Goal: Ask a question: Ask a question

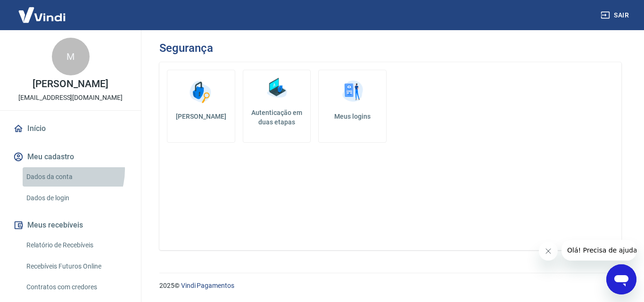
click at [52, 180] on link "Dados da conta" at bounding box center [76, 176] width 107 height 19
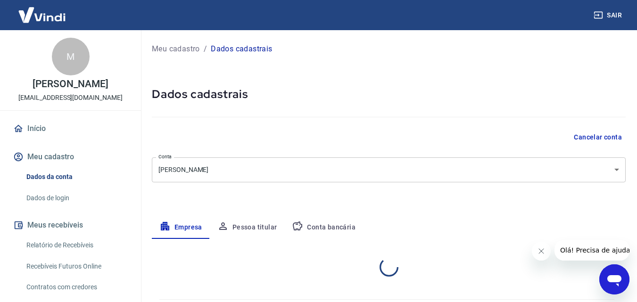
select select "RJ"
select select "business"
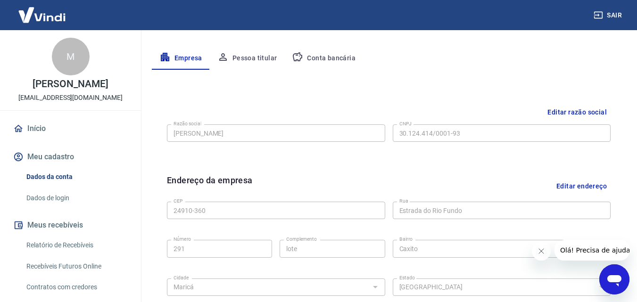
scroll to position [47, 0]
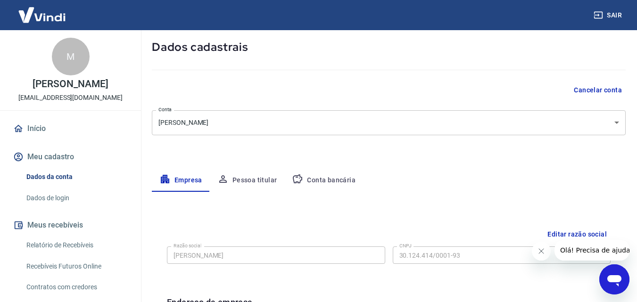
click at [323, 187] on button "Conta bancária" at bounding box center [323, 180] width 79 height 23
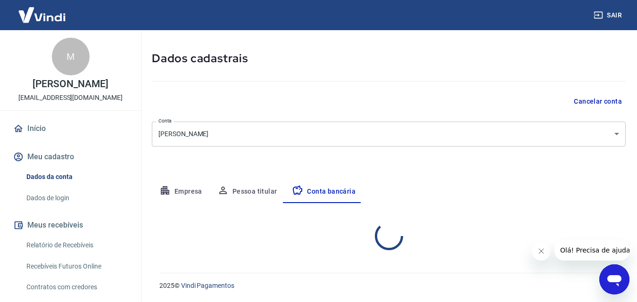
click at [325, 176] on div "Meu cadastro / Dados cadastrais Dados cadastrais Cancelar conta Conta [PERSON_N…" at bounding box center [388, 127] width 496 height 267
select select "3"
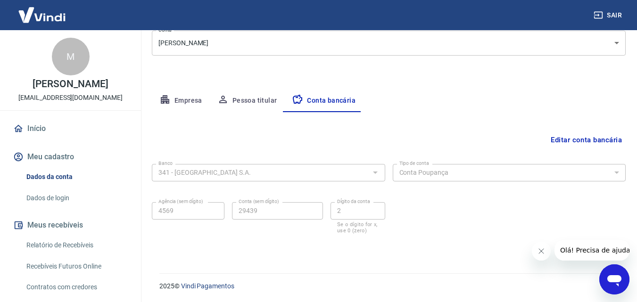
scroll to position [127, 0]
click at [268, 102] on button "Pessoa titular" at bounding box center [247, 100] width 75 height 23
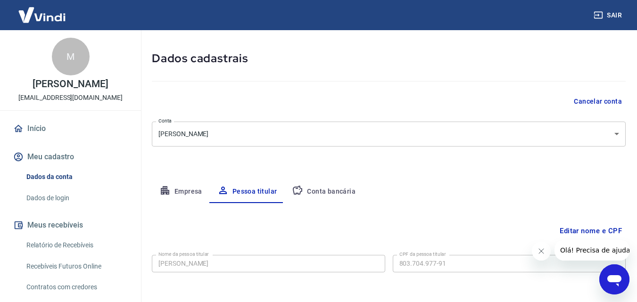
scroll to position [75, 0]
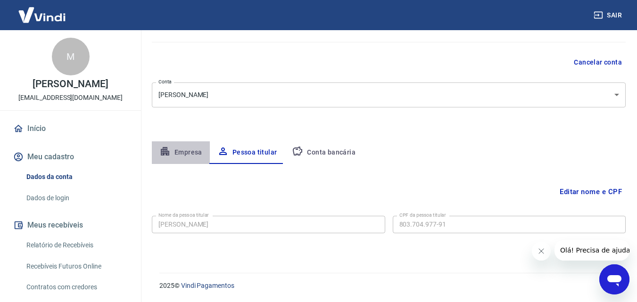
click at [177, 148] on button "Empresa" at bounding box center [181, 152] width 58 height 23
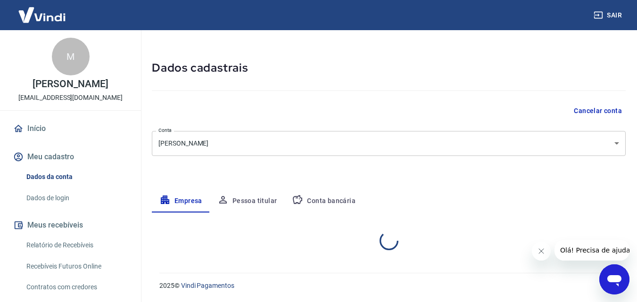
select select "RJ"
select select "business"
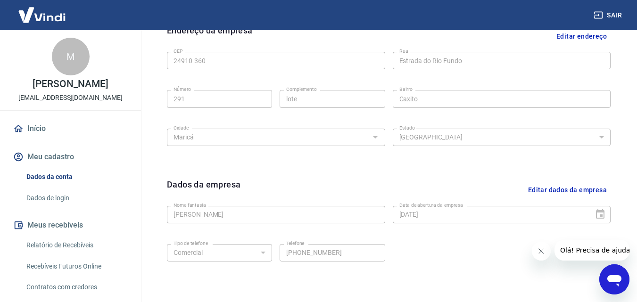
scroll to position [377, 0]
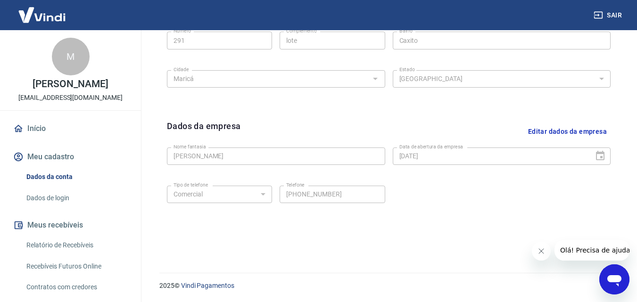
click at [80, 255] on link "Relatório de Recebíveis" at bounding box center [76, 245] width 107 height 19
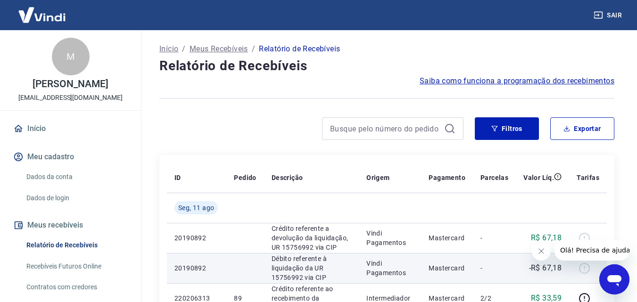
scroll to position [47, 0]
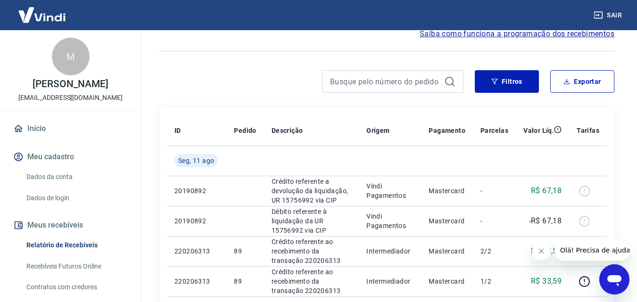
click at [614, 272] on icon "Abrir janela de mensagens" at bounding box center [614, 279] width 17 height 17
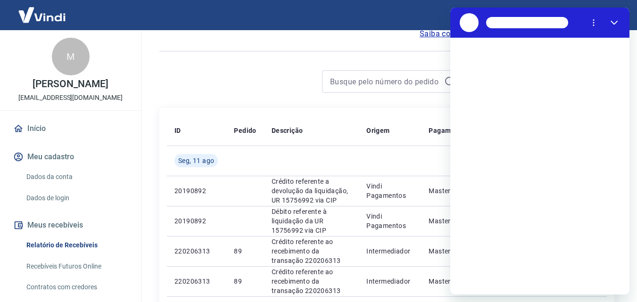
scroll to position [0, 0]
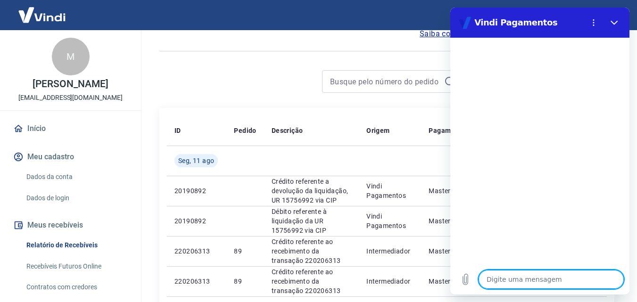
type textarea "b"
type textarea "x"
type textarea "B"
type textarea "x"
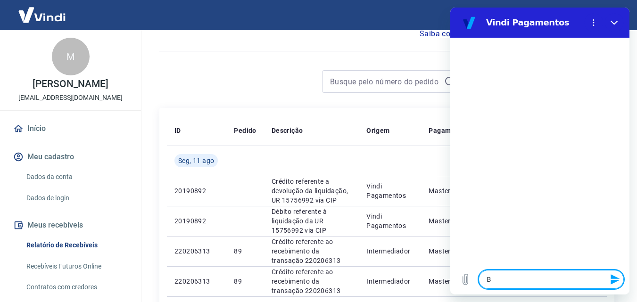
type textarea "Bo"
type textarea "x"
type textarea "Bos"
type textarea "x"
type textarea "Bos"
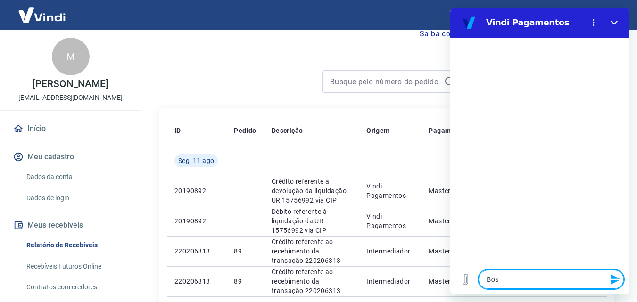
type textarea "x"
type textarea "Bos"
type textarea "x"
type textarea "Bo"
type textarea "x"
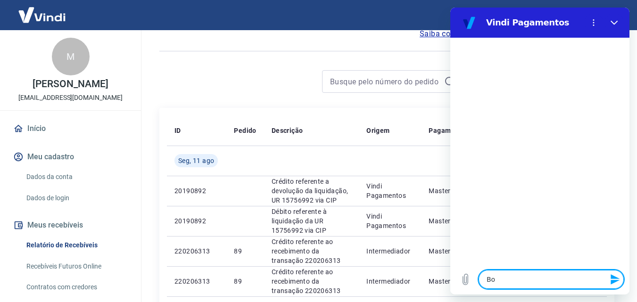
type textarea "Boa"
type textarea "x"
type textarea "Boa"
type textarea "x"
type textarea "Boa t"
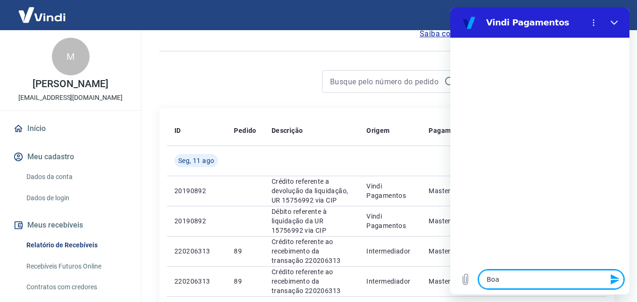
type textarea "x"
type textarea "Boa ta"
type textarea "x"
type textarea "Boa tar"
type textarea "x"
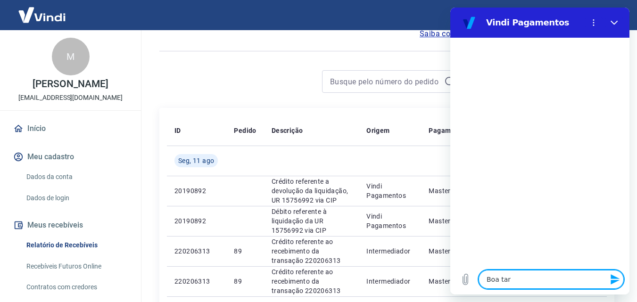
type textarea "Boa tard"
type textarea "x"
type textarea "Boa tarde"
type textarea "x"
type textarea "Boa tarde!"
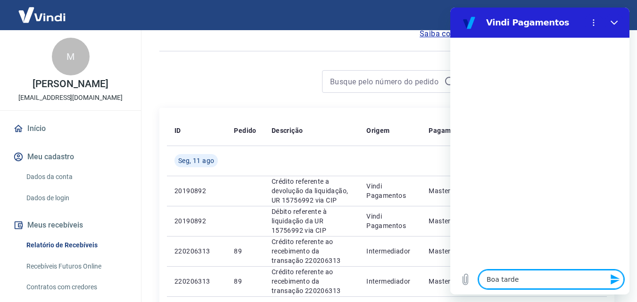
type textarea "x"
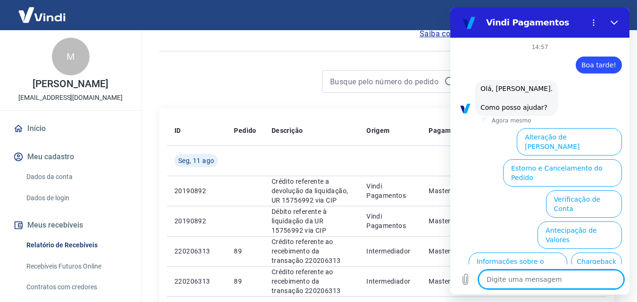
scroll to position [57, 0]
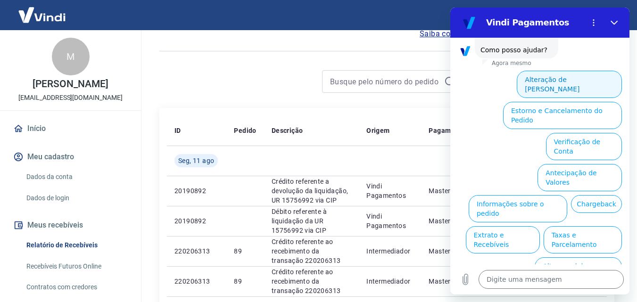
click at [580, 74] on button "Alteração de [PERSON_NAME]" at bounding box center [568, 84] width 105 height 27
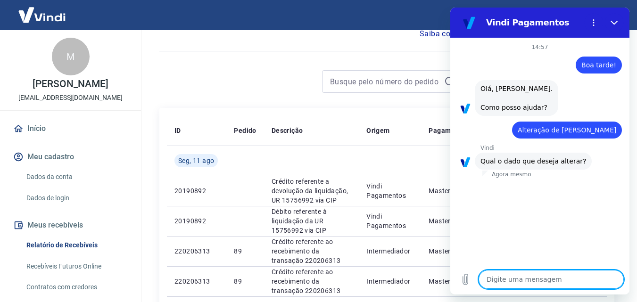
scroll to position [25, 0]
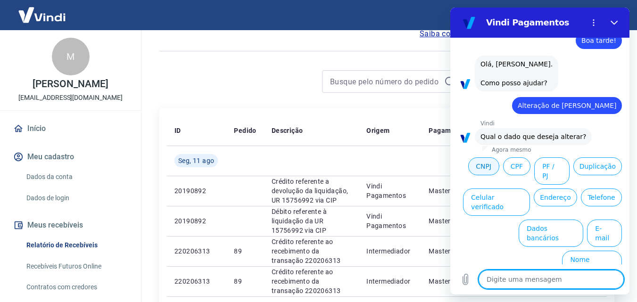
click at [499, 164] on button "CNPJ" at bounding box center [483, 166] width 31 height 18
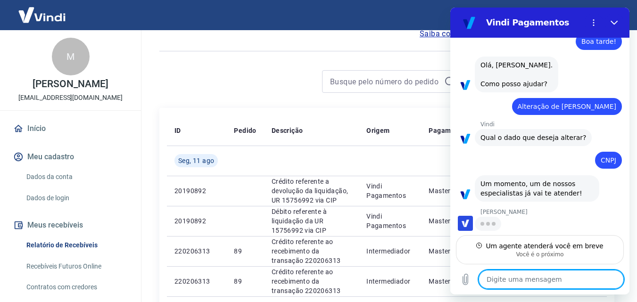
scroll to position [23, 0]
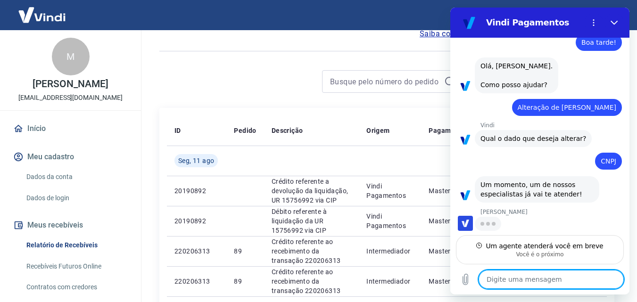
type textarea "x"
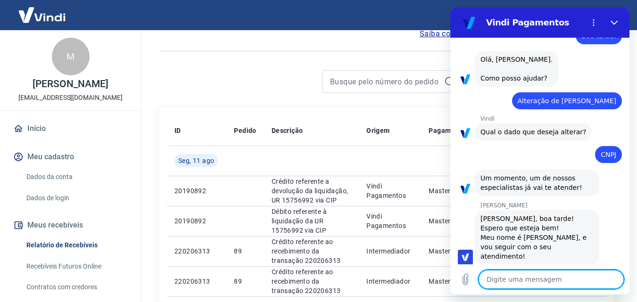
scroll to position [31, 0]
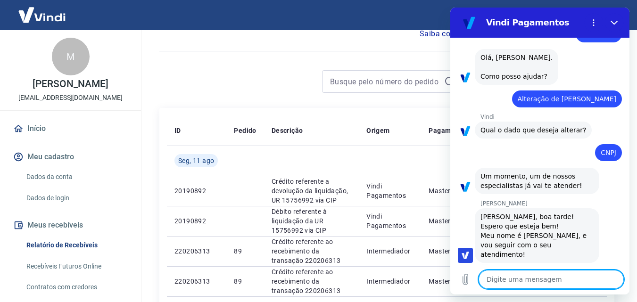
click at [546, 285] on textarea at bounding box center [550, 279] width 145 height 19
type textarea "B"
type textarea "x"
type textarea "Bo"
type textarea "x"
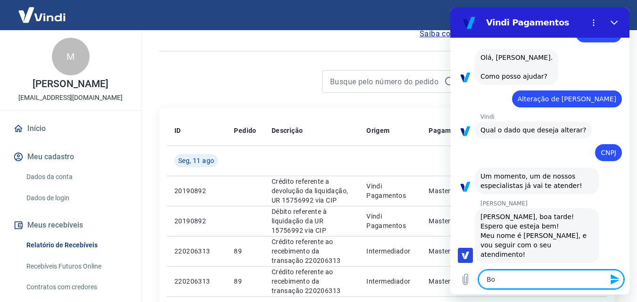
type textarea "Boa"
type textarea "x"
type textarea "Boa"
type textarea "x"
type textarea "Boa t"
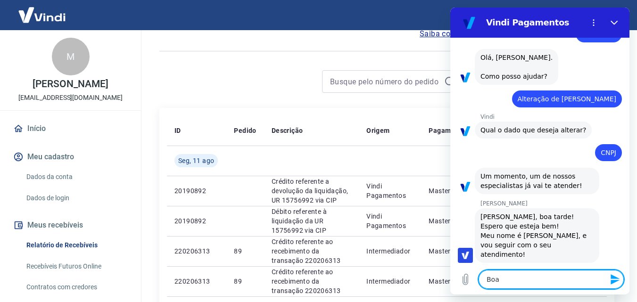
type textarea "x"
type textarea "Boa ta"
type textarea "x"
type textarea "Boa tar"
type textarea "x"
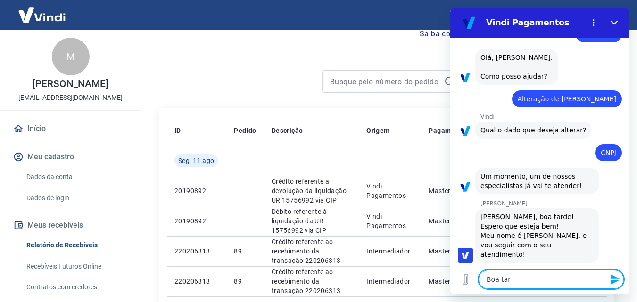
type textarea "Boa tard"
type textarea "x"
type textarea "Boa tarde"
type textarea "x"
type textarea "Boa tarde!"
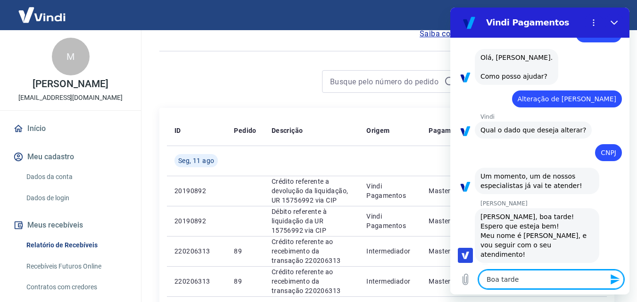
type textarea "x"
type textarea "Boa tarde!!"
type textarea "x"
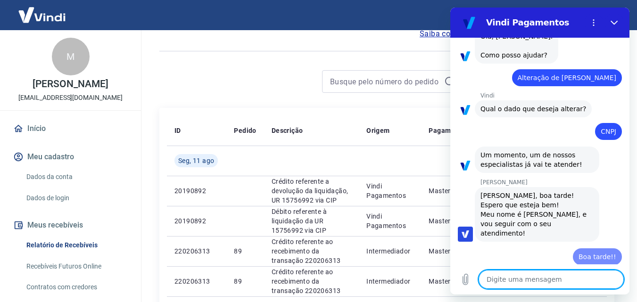
type textarea "x"
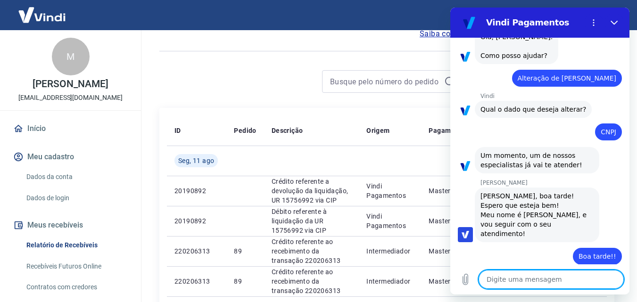
scroll to position [54, 0]
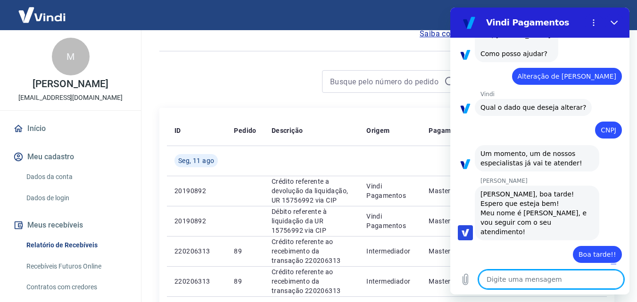
type textarea "P"
type textarea "x"
type textarea "Pr"
type textarea "x"
type textarea "Pre"
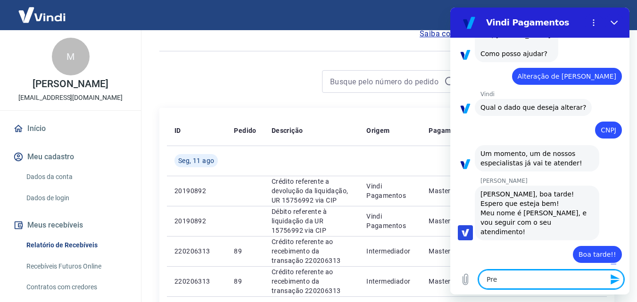
type textarea "x"
type textarea "Prec"
type textarea "x"
type textarea "Preci"
type textarea "x"
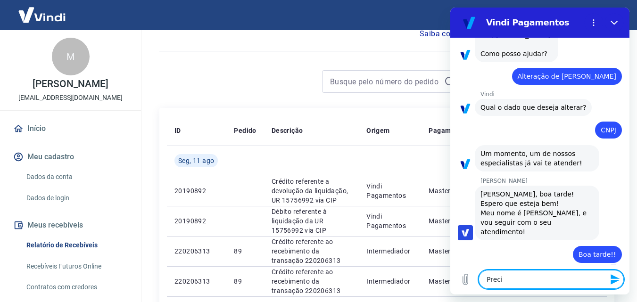
type textarea "Precis"
type textarea "x"
type textarea "Preciso"
type textarea "x"
type textarea "Preciso"
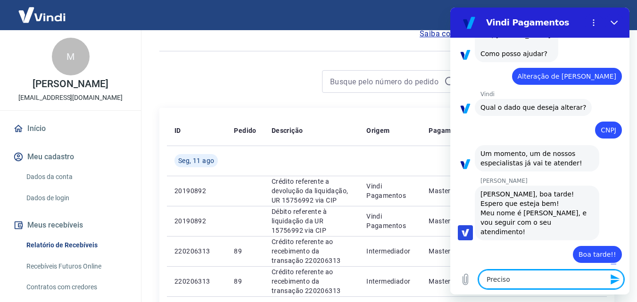
type textarea "x"
type textarea "Preciso a"
type textarea "x"
type textarea "Preciso al"
type textarea "x"
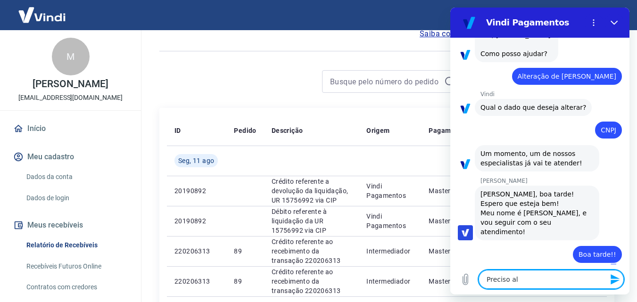
type textarea "Preciso alt"
type textarea "x"
type textarea "Preciso alte"
type textarea "x"
type textarea "Preciso alter"
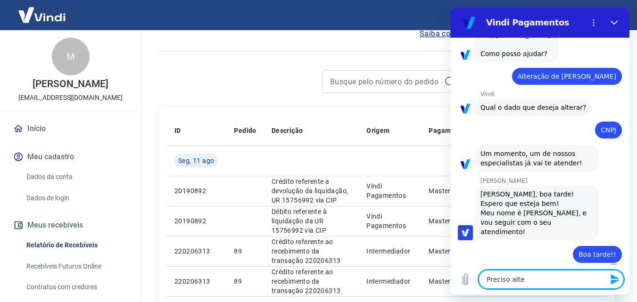
type textarea "x"
type textarea "Preciso alterr"
type textarea "x"
type textarea "Preciso alterra"
type textarea "x"
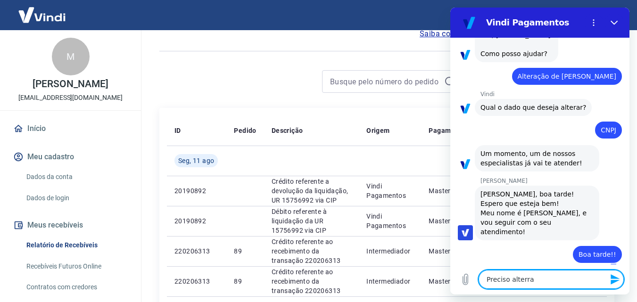
type textarea "Preciso alterra"
type textarea "x"
type textarea "Preciso alterra"
type textarea "x"
type textarea "Preciso alterr"
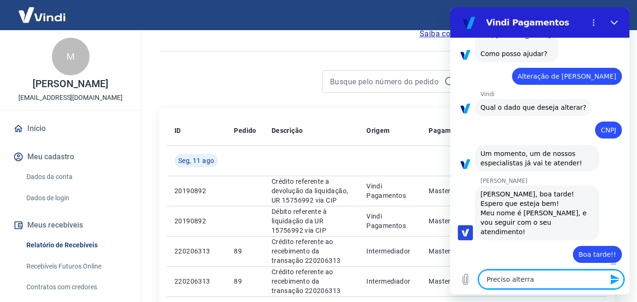
type textarea "x"
type textarea "Preciso alter"
type textarea "x"
type textarea "Preciso altera"
type textarea "x"
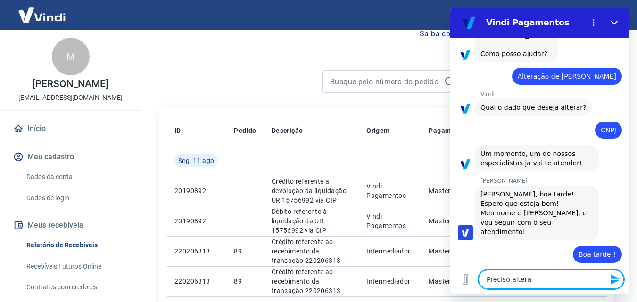
type textarea "Preciso alterar"
type textarea "x"
type textarea "Preciso alterar"
type textarea "x"
type textarea "Preciso alterar o"
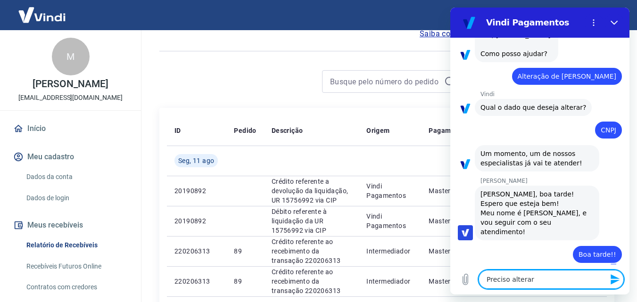
type textarea "x"
type textarea "Preciso alterar o"
type textarea "x"
type textarea "Preciso alterar o c"
type textarea "x"
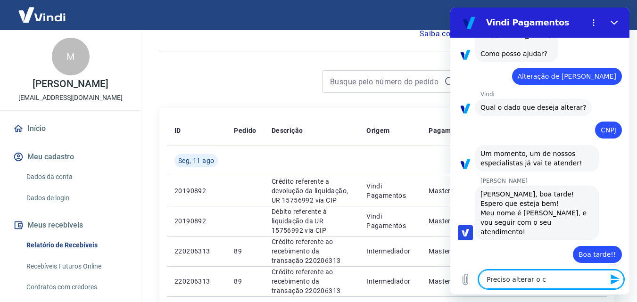
type textarea "Preciso alterar o cn"
type textarea "x"
type textarea "Preciso alterar o cnp"
type textarea "x"
type textarea "Preciso alterar o cnpj"
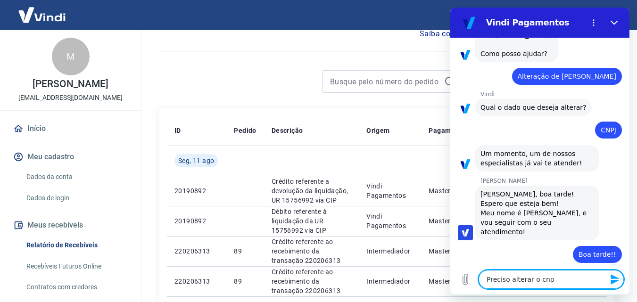
type textarea "x"
type textarea "Preciso alterar o cnpj"
type textarea "x"
type textarea "Preciso alterar o cnpj p"
type textarea "x"
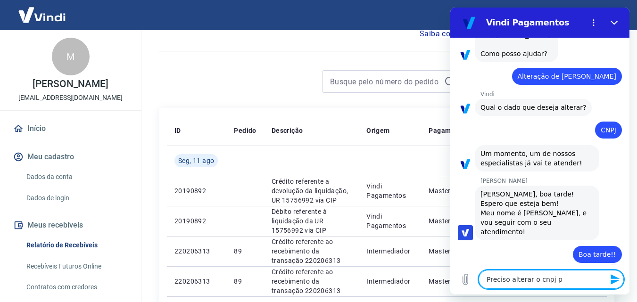
type textarea "Preciso alterar o cnpj pa"
type textarea "x"
type textarea "Preciso alterar o cnpj par"
type textarea "x"
type textarea "Preciso alterar o cnpj para"
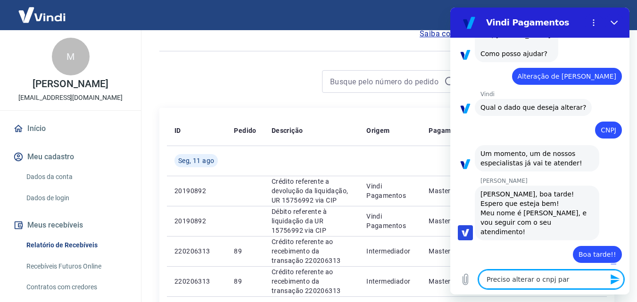
type textarea "x"
type textarea "Preciso alterar o cnpj para"
type textarea "x"
type textarea "Preciso alterar o cnpj para c"
type textarea "x"
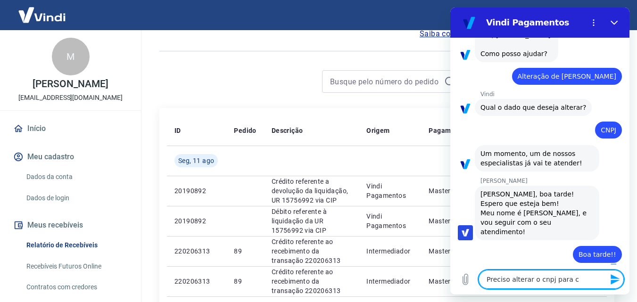
type textarea "Preciso alterar o cnpj para cp"
type textarea "x"
type textarea "Preciso alterar o cnpj para cpf"
type textarea "x"
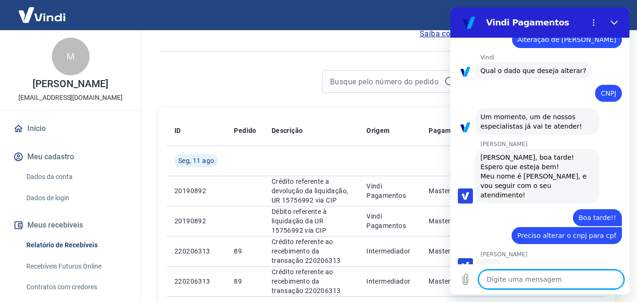
scroll to position [90, 0]
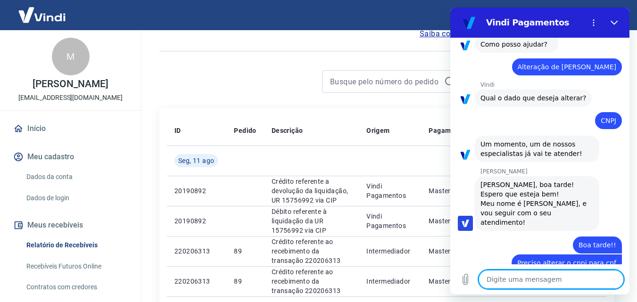
type textarea "x"
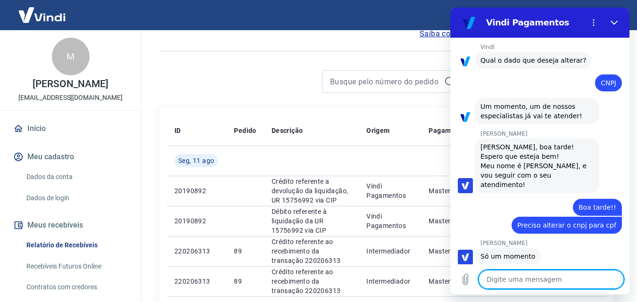
scroll to position [103, 0]
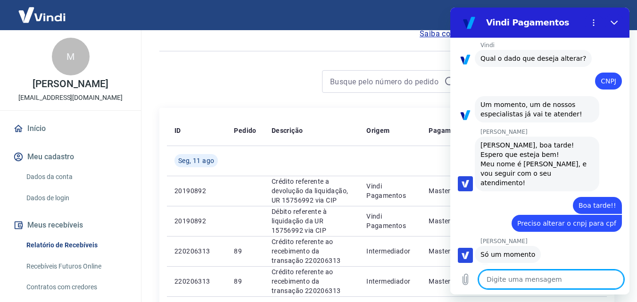
type textarea "o"
type textarea "x"
type textarea "ok"
type textarea "x"
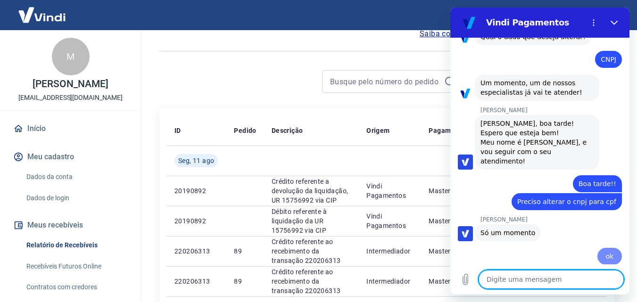
type textarea "x"
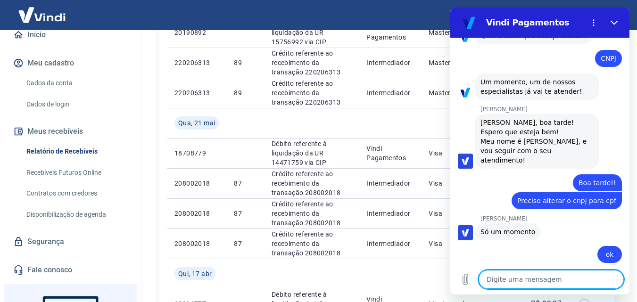
scroll to position [94, 0]
click at [48, 203] on link "Contratos com credores" at bounding box center [76, 192] width 107 height 19
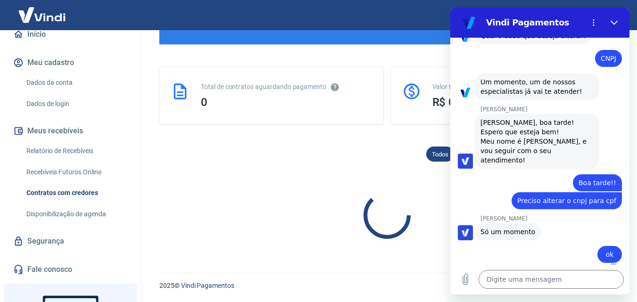
scroll to position [236, 0]
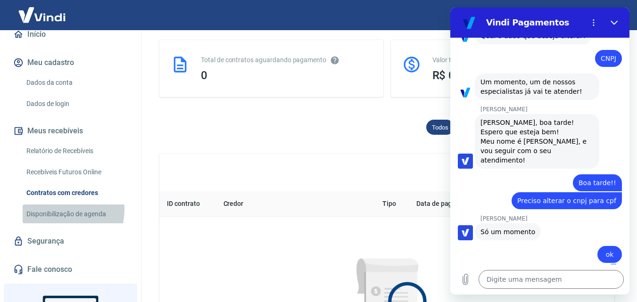
click at [46, 219] on link "Disponibilização de agenda" at bounding box center [76, 214] width 107 height 19
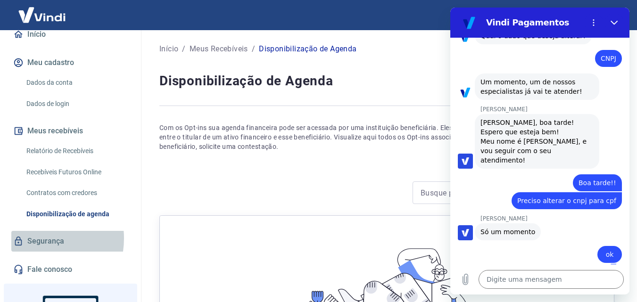
click at [34, 248] on link "Segurança" at bounding box center [70, 241] width 118 height 21
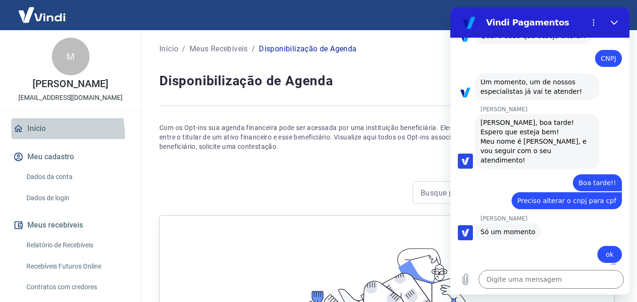
click at [35, 139] on link "Início" at bounding box center [70, 128] width 118 height 21
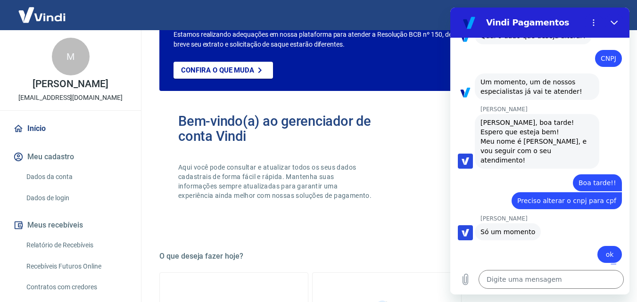
scroll to position [141, 0]
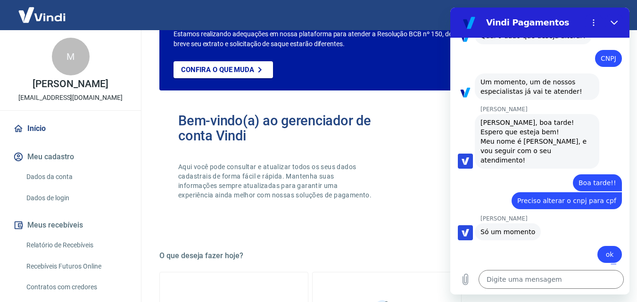
click at [44, 180] on link "Dados da conta" at bounding box center [76, 176] width 107 height 19
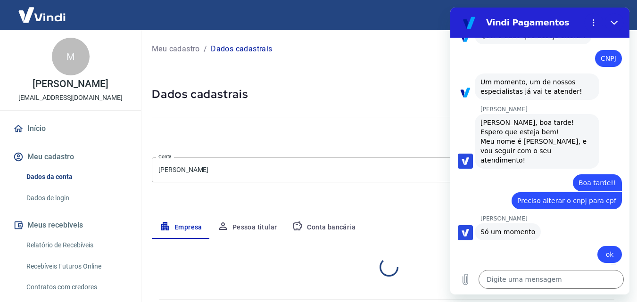
select select "RJ"
select select "business"
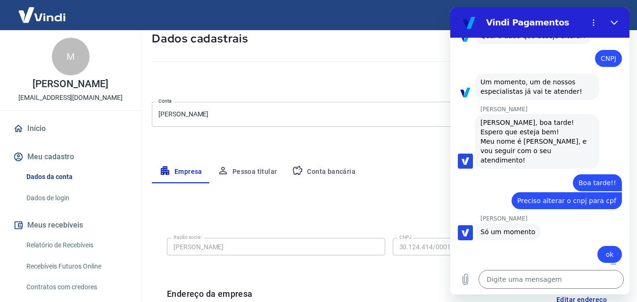
scroll to position [141, 0]
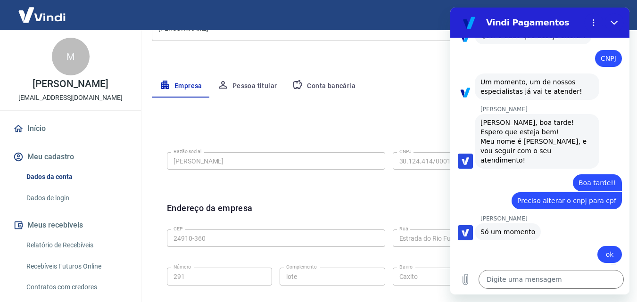
click at [378, 113] on div "Editar razão social Razão social [PERSON_NAME] Novo Razão social CNPJ 30.124.41…" at bounding box center [389, 292] width 474 height 389
click at [273, 84] on button "Pessoa titular" at bounding box center [247, 86] width 75 height 23
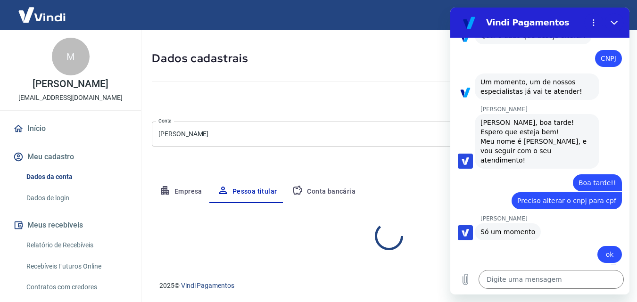
scroll to position [75, 0]
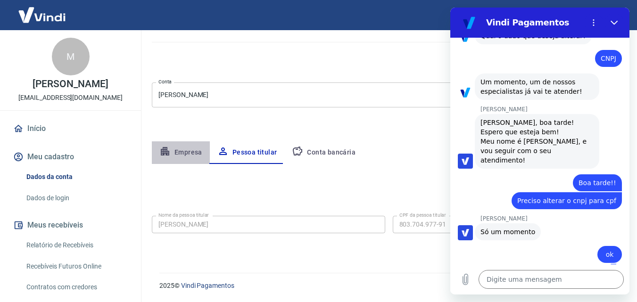
click at [182, 150] on button "Empresa" at bounding box center [181, 152] width 58 height 23
select select "RJ"
select select "business"
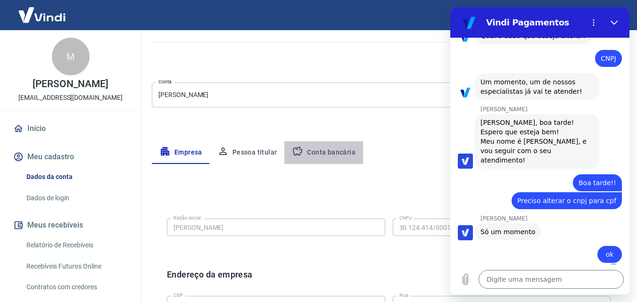
click at [332, 152] on button "Conta bancária" at bounding box center [323, 152] width 79 height 23
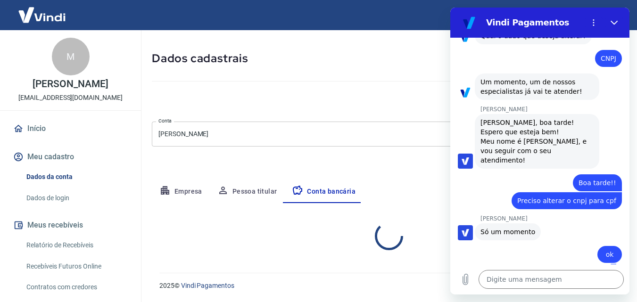
select select "3"
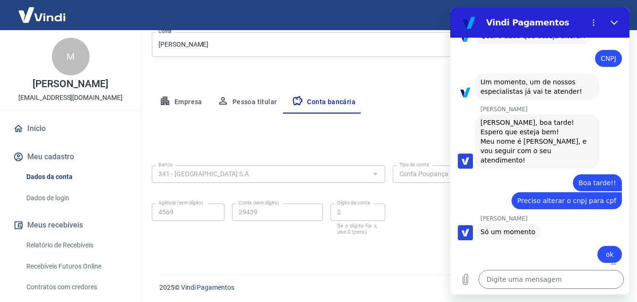
scroll to position [127, 0]
click at [195, 100] on button "Empresa" at bounding box center [181, 100] width 58 height 23
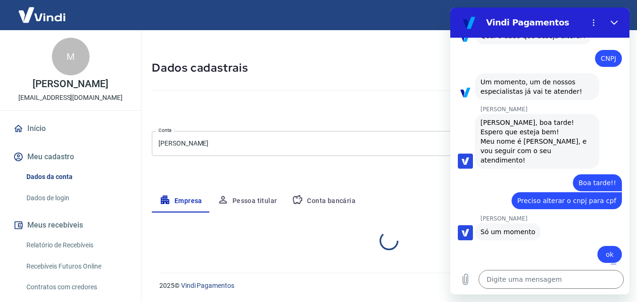
select select "RJ"
select select "business"
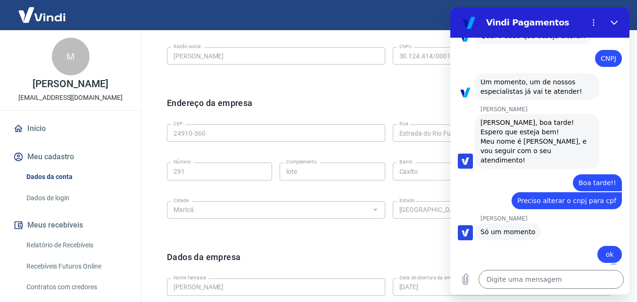
scroll to position [269, 0]
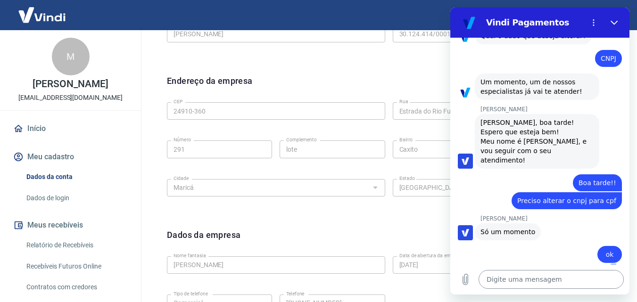
click at [534, 276] on textarea at bounding box center [550, 279] width 145 height 19
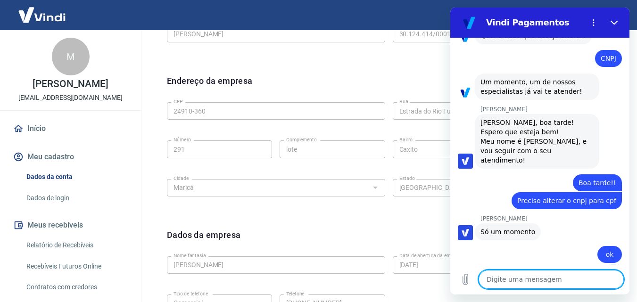
type textarea "?"
type textarea "x"
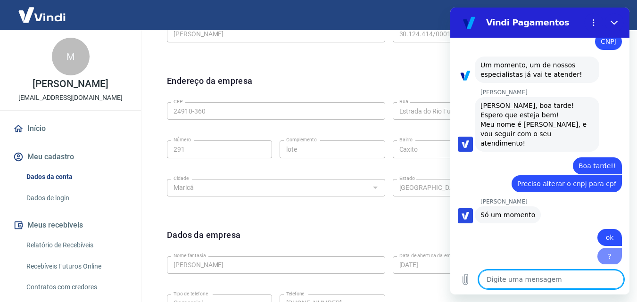
type textarea "x"
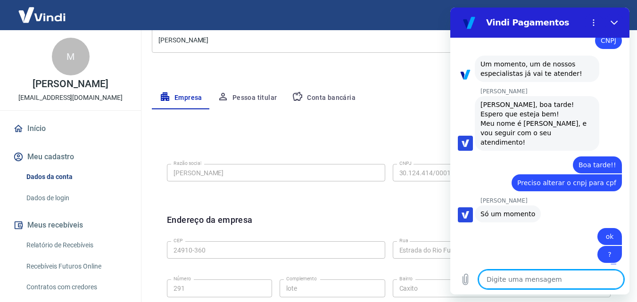
scroll to position [127, 0]
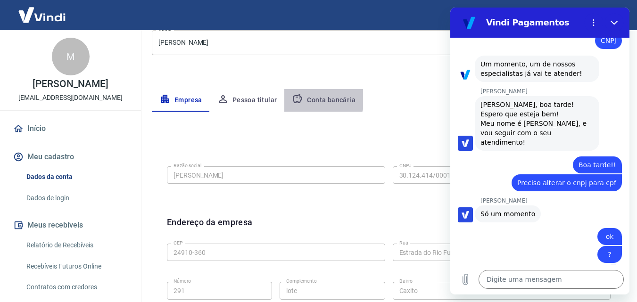
click at [311, 98] on button "Conta bancária" at bounding box center [323, 100] width 79 height 23
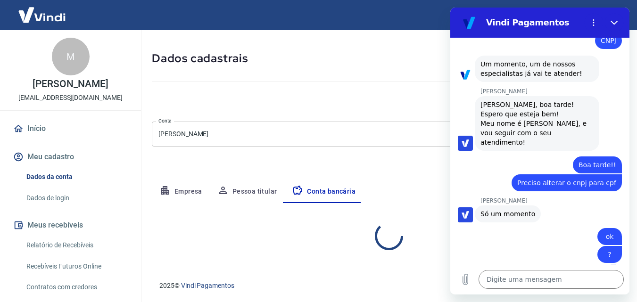
select select "3"
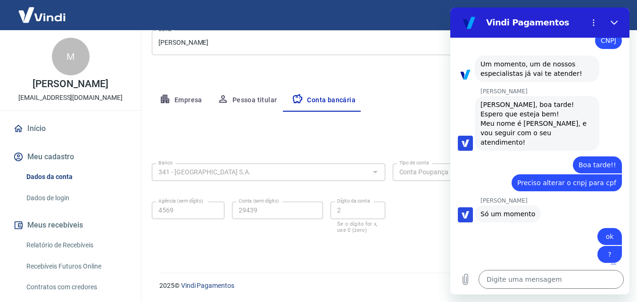
click at [263, 98] on button "Pessoa titular" at bounding box center [247, 100] width 75 height 23
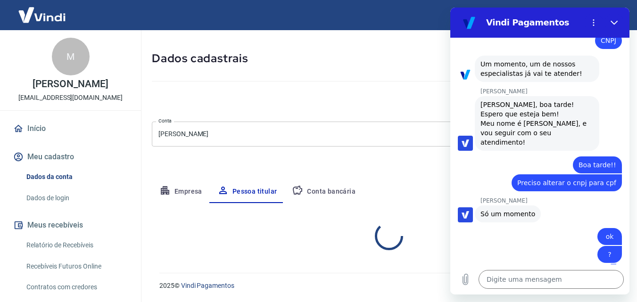
scroll to position [75, 0]
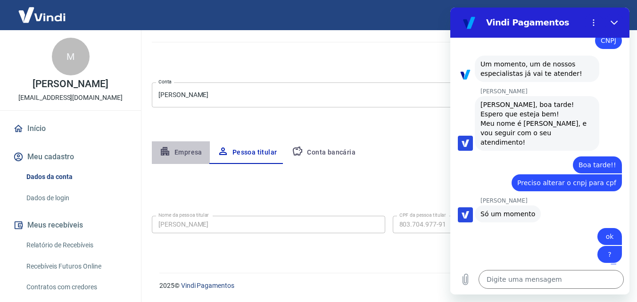
click at [180, 148] on button "Empresa" at bounding box center [181, 152] width 58 height 23
select select "RJ"
select select "business"
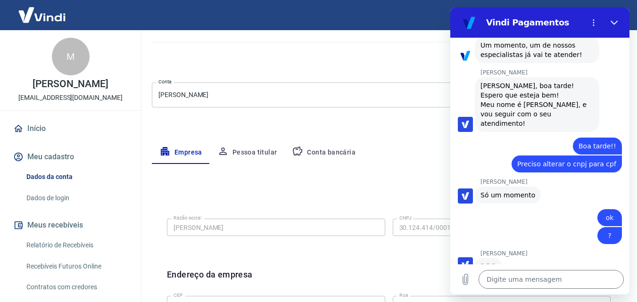
scroll to position [161, 0]
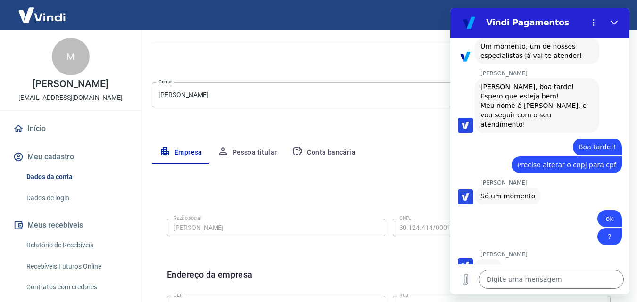
type textarea "x"
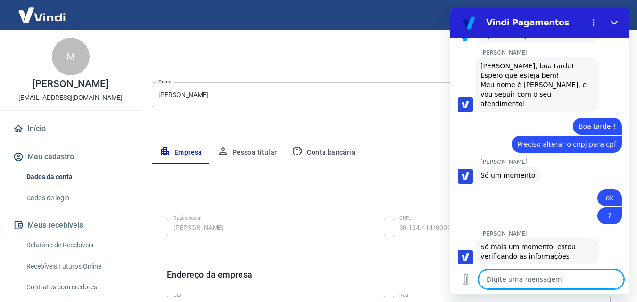
scroll to position [184, 0]
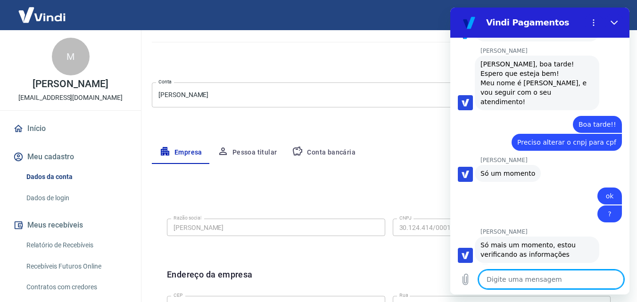
type textarea "o"
type textarea "x"
type textarea "ok"
type textarea "x"
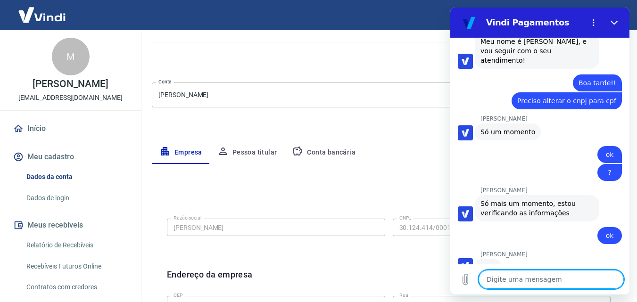
scroll to position [224, 0]
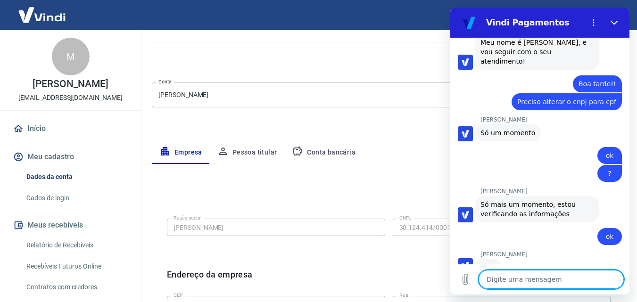
type textarea "x"
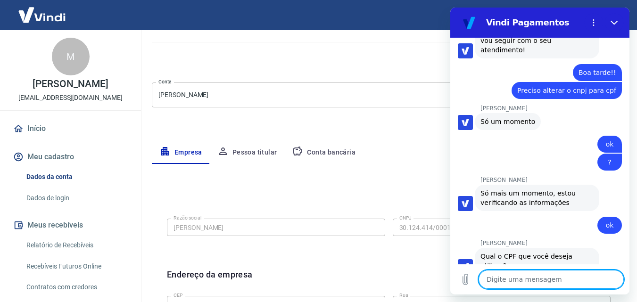
scroll to position [237, 0]
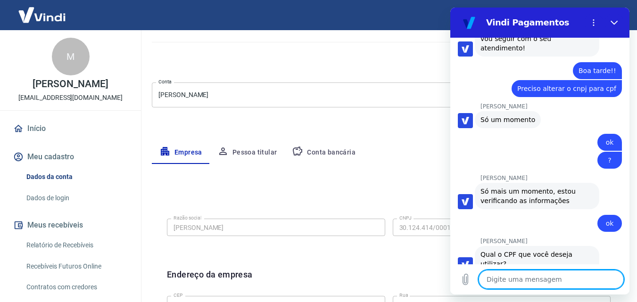
type textarea "8"
type textarea "x"
type textarea "80"
type textarea "x"
type textarea "803"
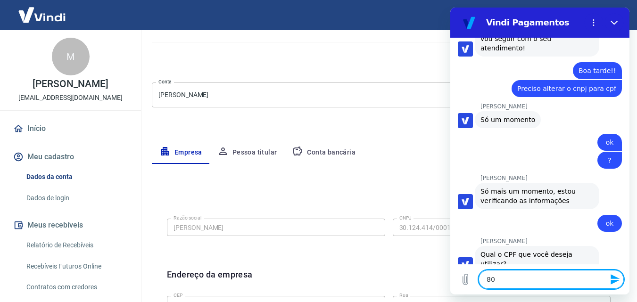
type textarea "x"
type textarea "8037"
type textarea "x"
type textarea "80370"
type textarea "x"
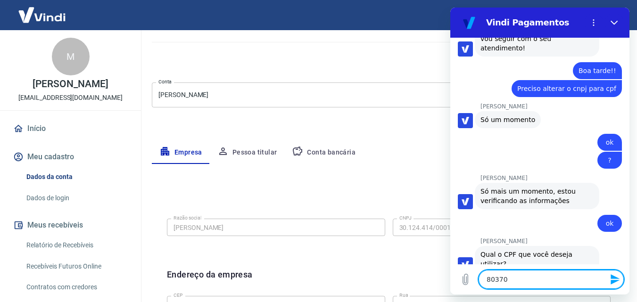
type textarea "803704"
type textarea "x"
type textarea "8037049"
type textarea "x"
type textarea "80370497"
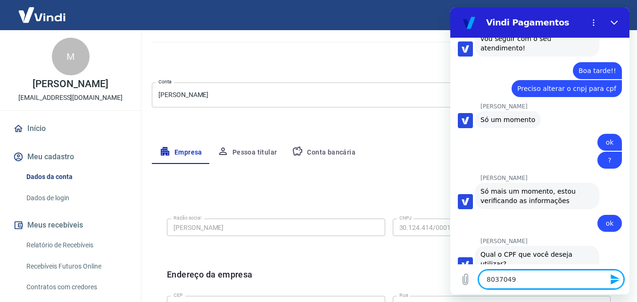
type textarea "x"
type textarea "803704977"
type textarea "x"
type textarea "8037049779"
type textarea "x"
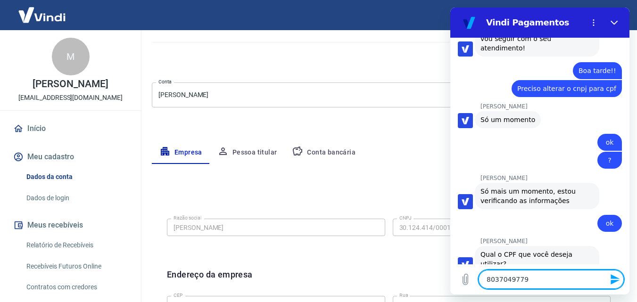
type textarea "80370497791"
type textarea "x"
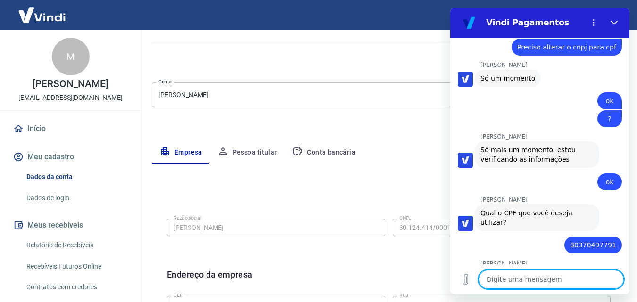
scroll to position [278, 0]
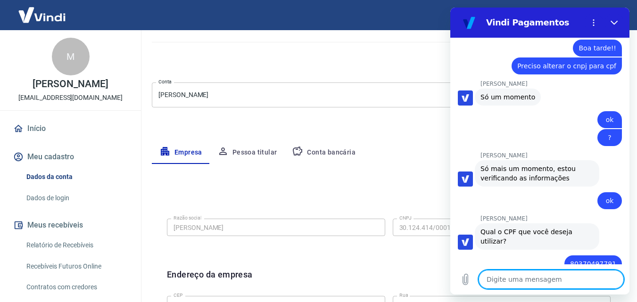
type textarea "x"
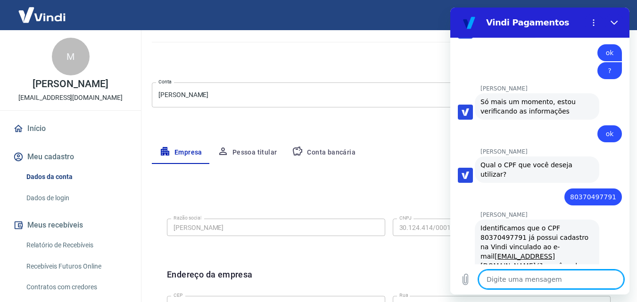
scroll to position [329, 0]
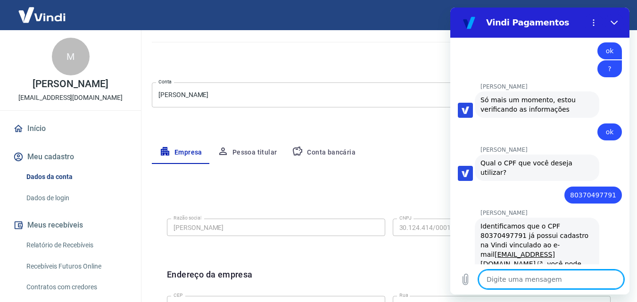
click at [574, 284] on textarea at bounding box center [550, 279] width 145 height 19
type textarea "c"
type textarea "x"
type textarea "co"
type textarea "x"
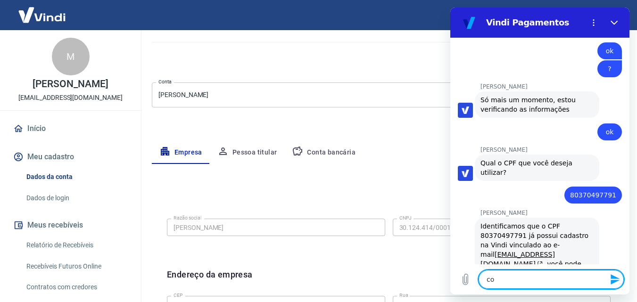
type textarea "com"
type textarea "x"
type textarea "como"
type textarea "x"
type textarea "como"
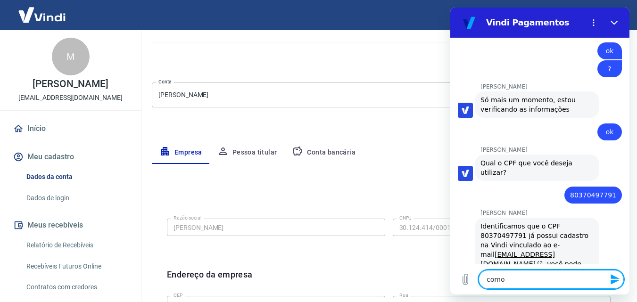
type textarea "x"
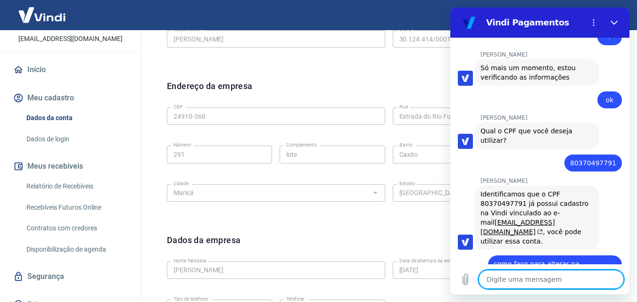
scroll to position [55, 0]
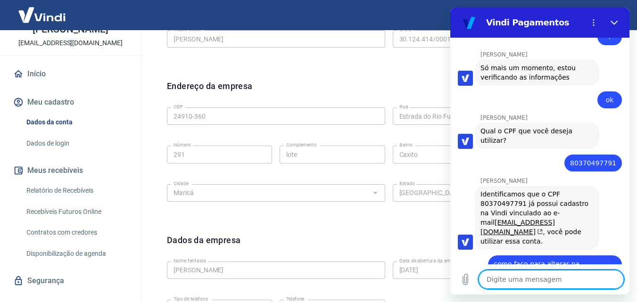
click at [48, 109] on button "Meu cadastro" at bounding box center [70, 102] width 118 height 21
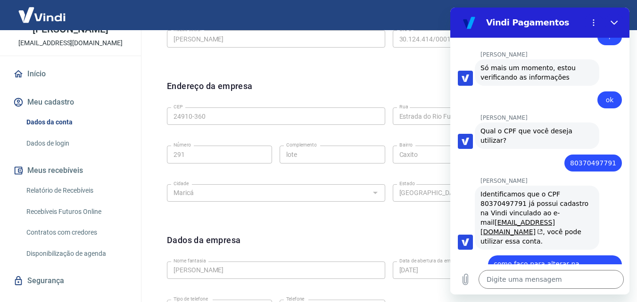
click at [63, 113] on button "Meu cadastro" at bounding box center [70, 102] width 118 height 21
click at [62, 113] on button "Meu cadastro" at bounding box center [70, 102] width 118 height 21
click at [21, 107] on icon "button" at bounding box center [18, 102] width 10 height 10
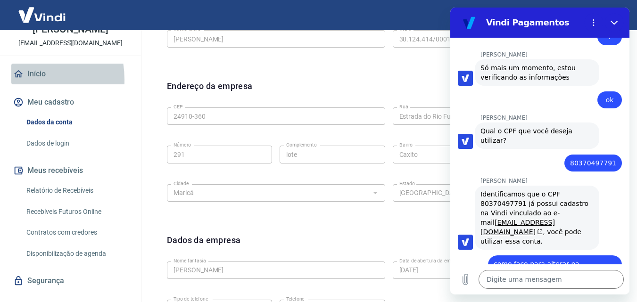
click at [19, 84] on link "Início" at bounding box center [70, 74] width 118 height 21
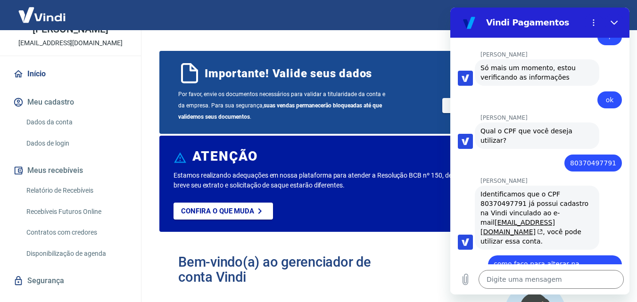
click at [62, 113] on button "Meu cadastro" at bounding box center [70, 102] width 118 height 21
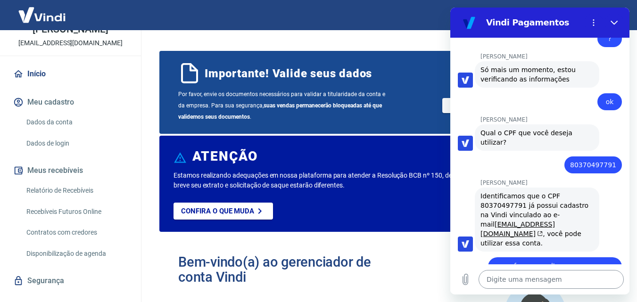
scroll to position [361, 0]
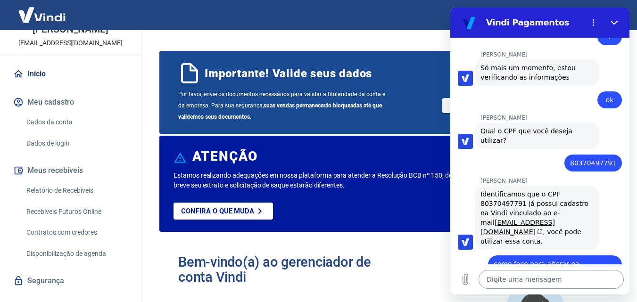
click at [11, 92] on button "Meu cadastro" at bounding box center [70, 102] width 118 height 21
click at [520, 284] on textarea at bounding box center [550, 279] width 145 height 19
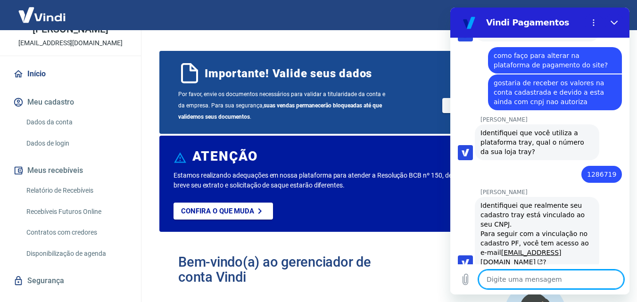
scroll to position [571, 0]
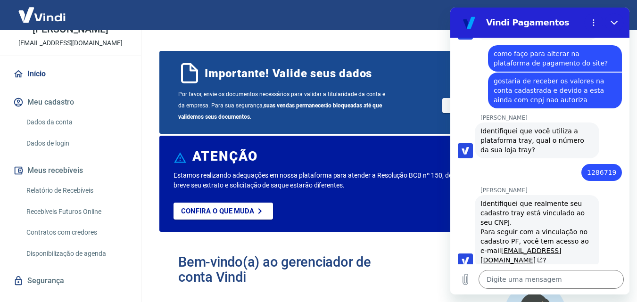
click at [396, 264] on div "Bem-vindo(a) ao gerenciador de conta Vindi Aqui você pode consultar e atualizar…" at bounding box center [386, 306] width 455 height 134
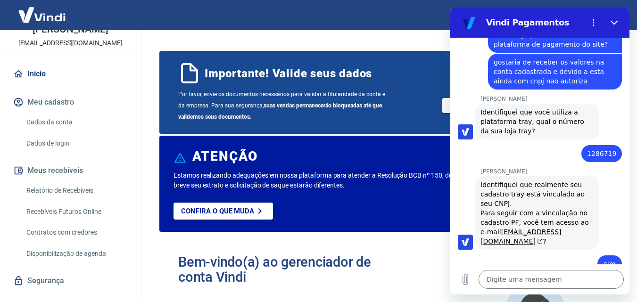
scroll to position [589, 0]
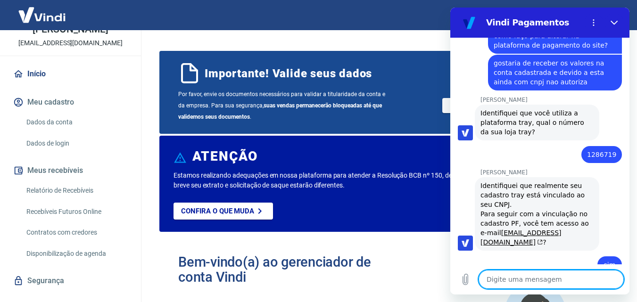
click at [519, 274] on textarea at bounding box center [550, 279] width 145 height 19
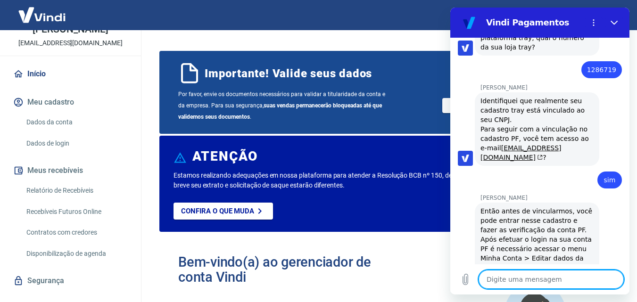
scroll to position [673, 0]
click at [538, 281] on textarea at bounding box center [550, 279] width 145 height 19
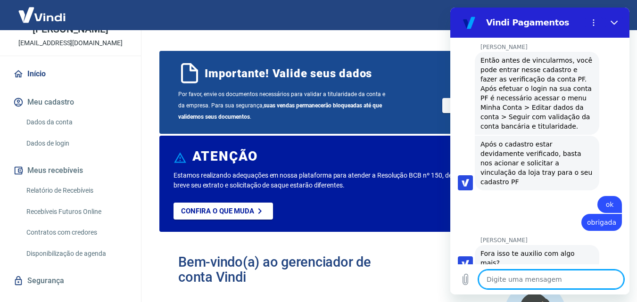
scroll to position [826, 0]
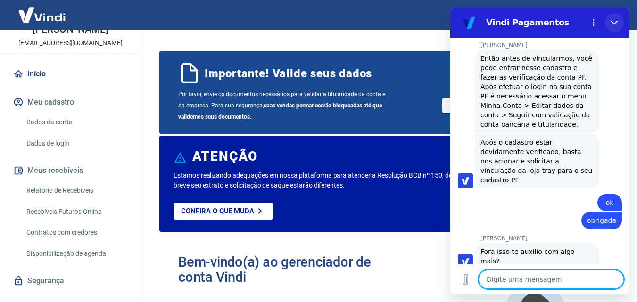
click at [622, 22] on button "Fechar" at bounding box center [614, 22] width 19 height 19
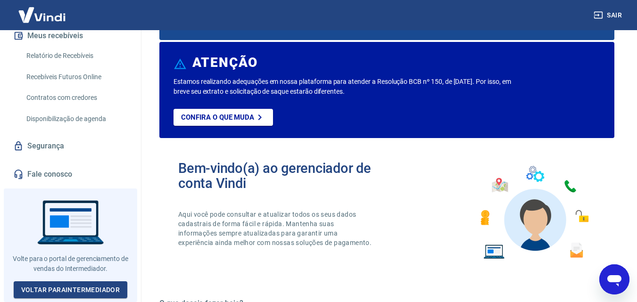
scroll to position [94, 0]
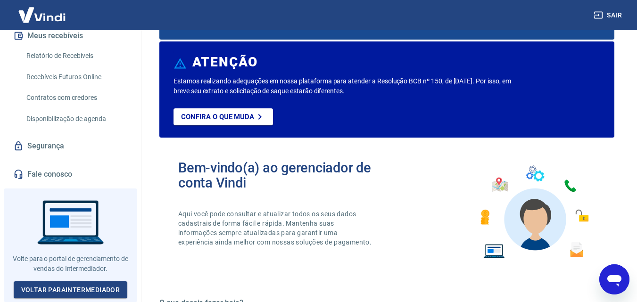
click at [617, 15] on button "Sair" at bounding box center [608, 15] width 34 height 17
